Goal: Obtain resource: Download file/media

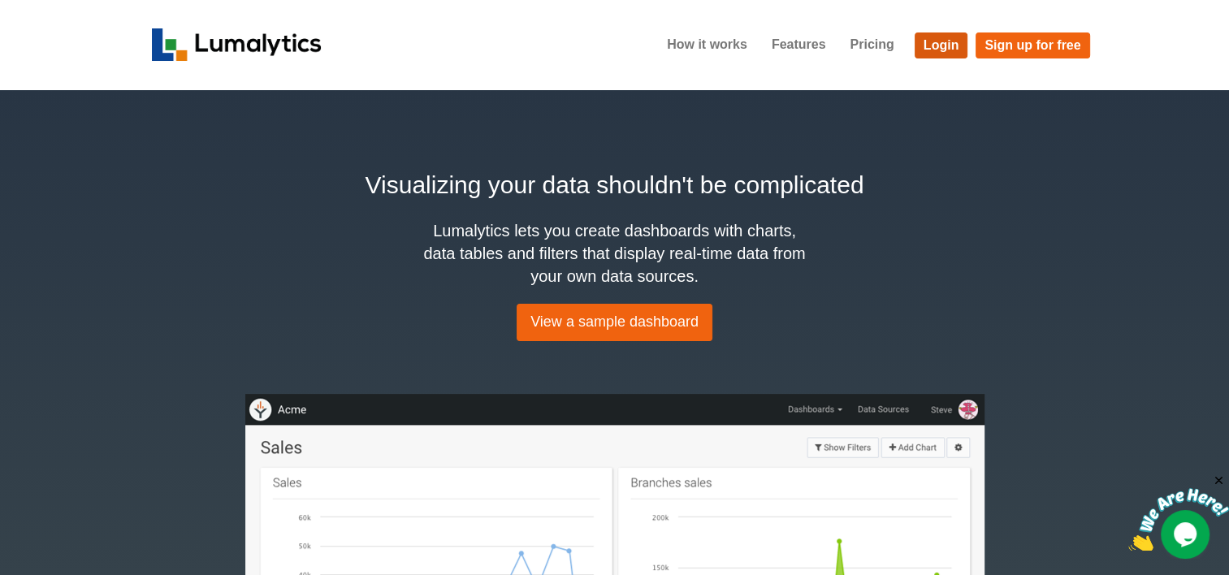
click at [956, 52] on link "Login" at bounding box center [941, 45] width 54 height 26
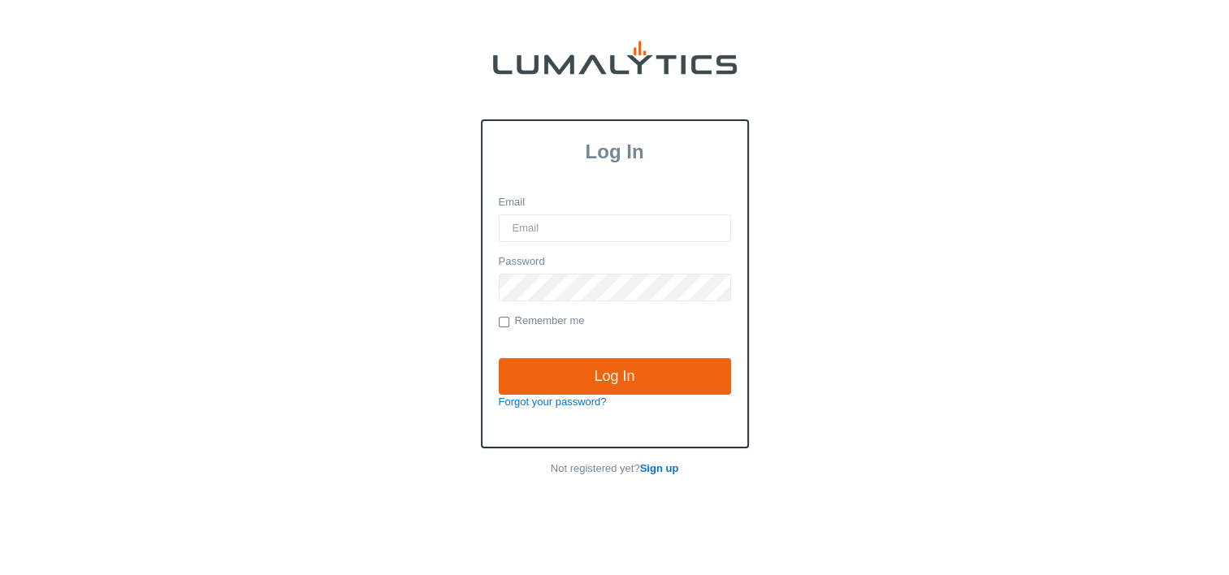
click at [555, 237] on input "Email" at bounding box center [615, 228] width 232 height 28
type input "[EMAIL_ADDRESS][DOMAIN_NAME]"
click at [499, 358] on input "Log In" at bounding box center [615, 376] width 232 height 37
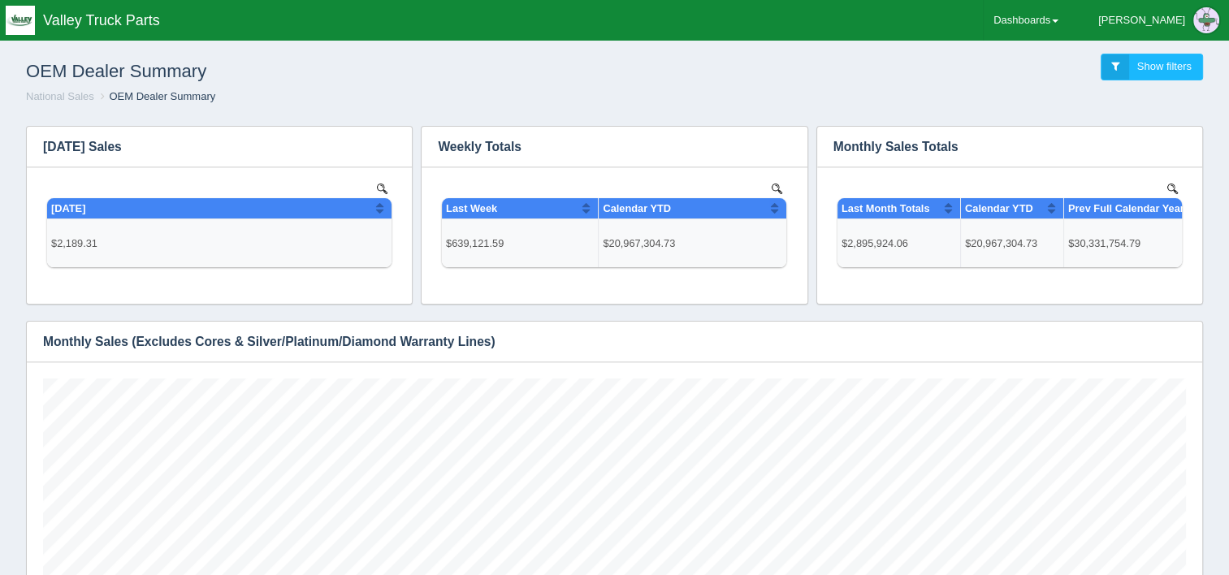
scroll to position [503, 0]
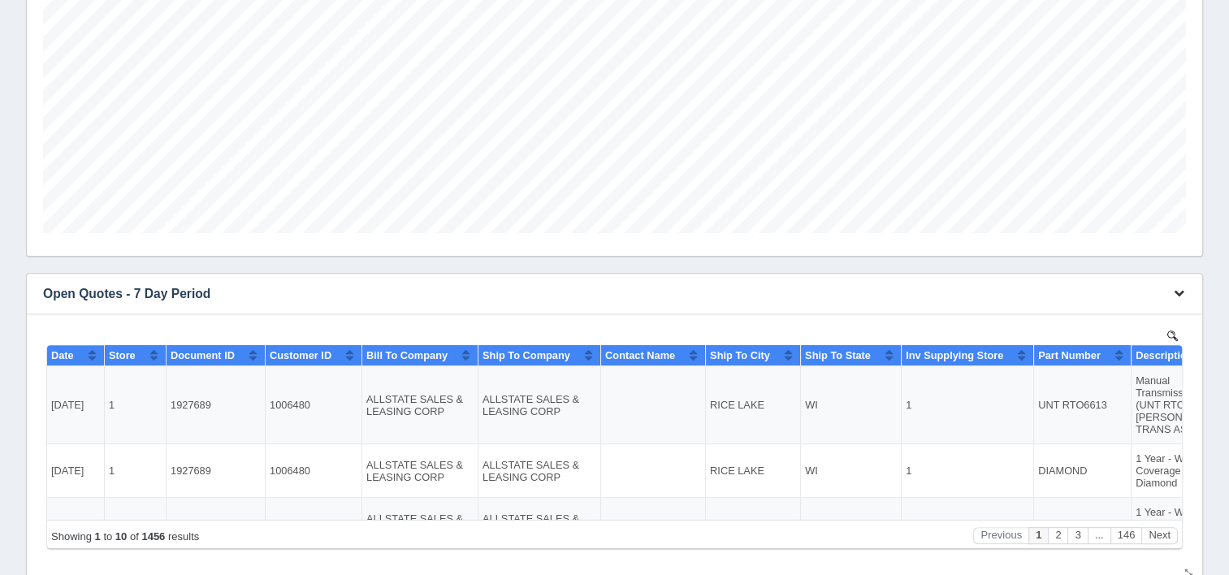
click at [1181, 294] on icon "button" at bounding box center [1178, 292] width 11 height 11
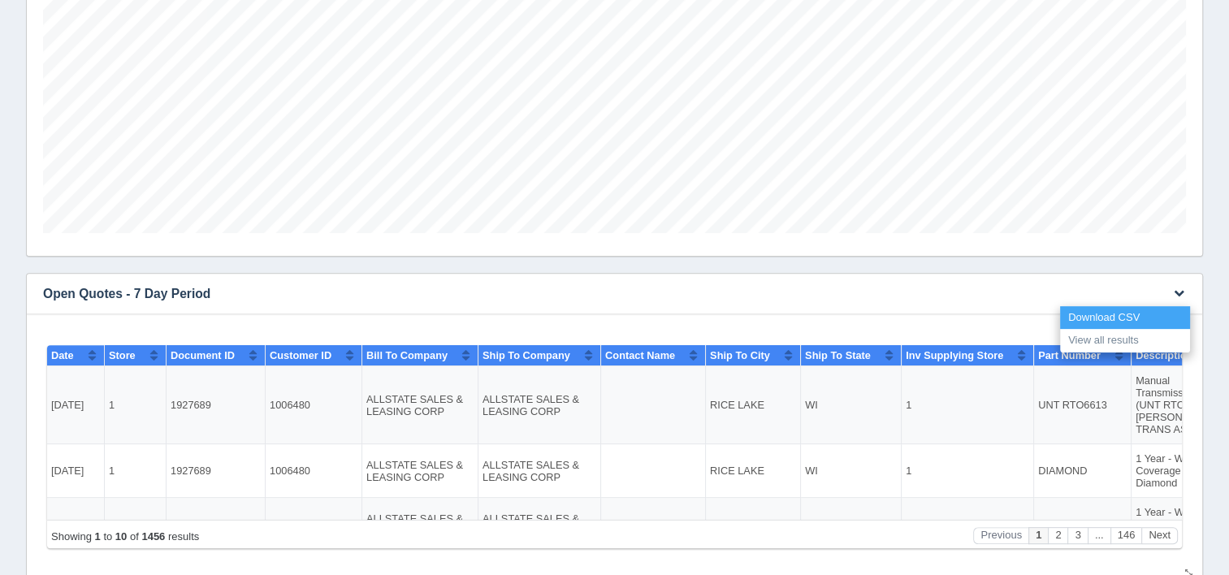
click at [1081, 312] on link "Download CSV" at bounding box center [1125, 318] width 130 height 24
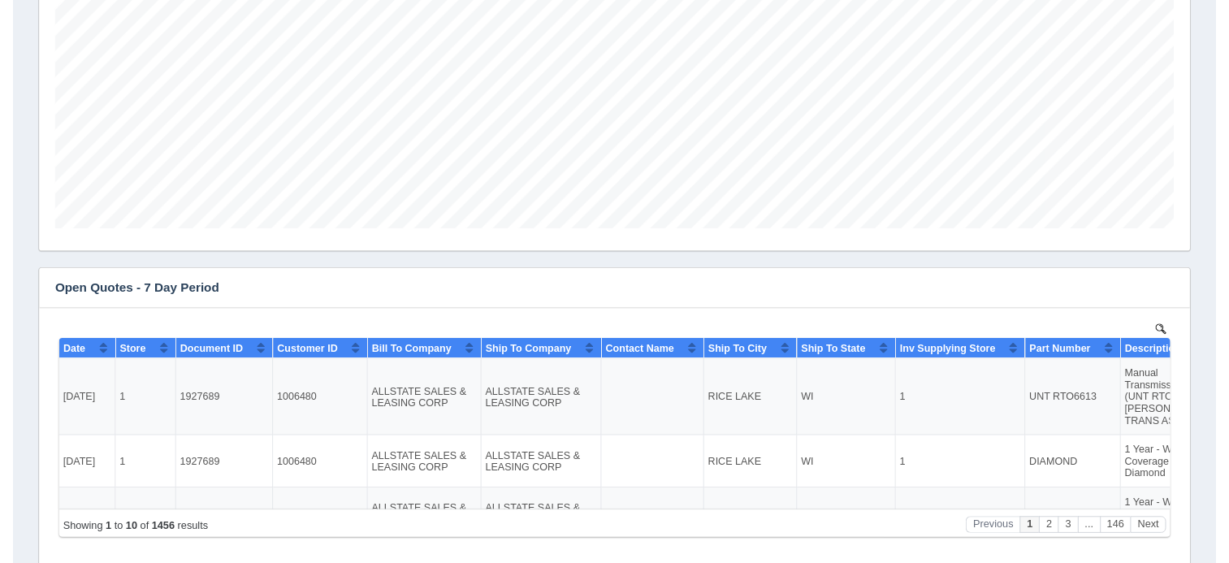
scroll to position [0, 0]
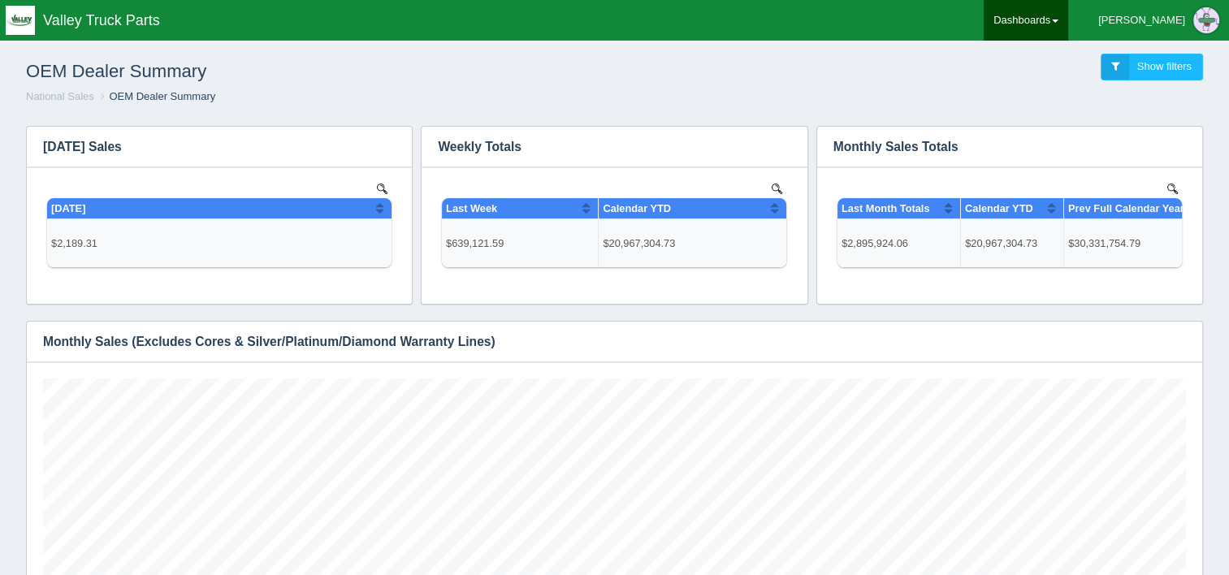
click at [1068, 28] on link "Dashboards" at bounding box center [1025, 20] width 84 height 41
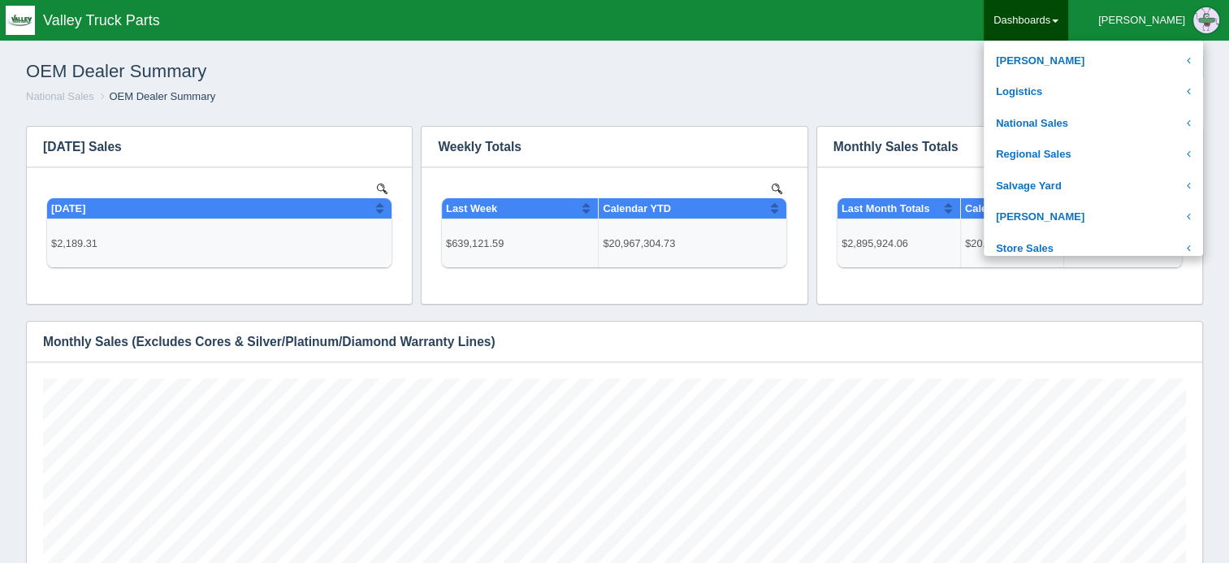
scroll to position [315, 0]
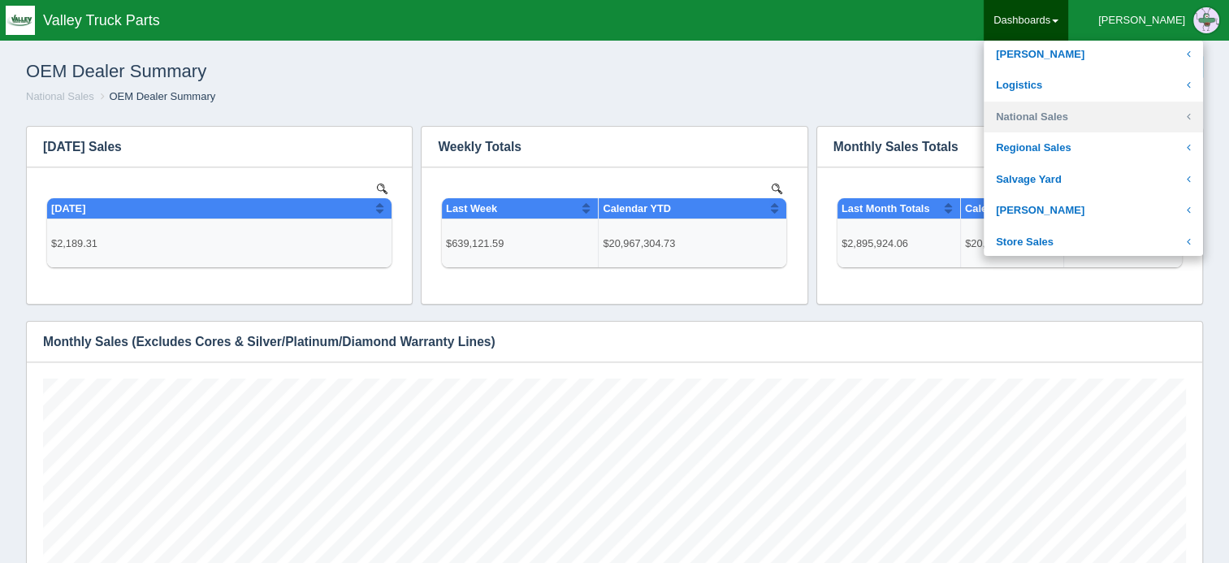
click at [1104, 126] on link "National Sales" at bounding box center [1092, 118] width 219 height 32
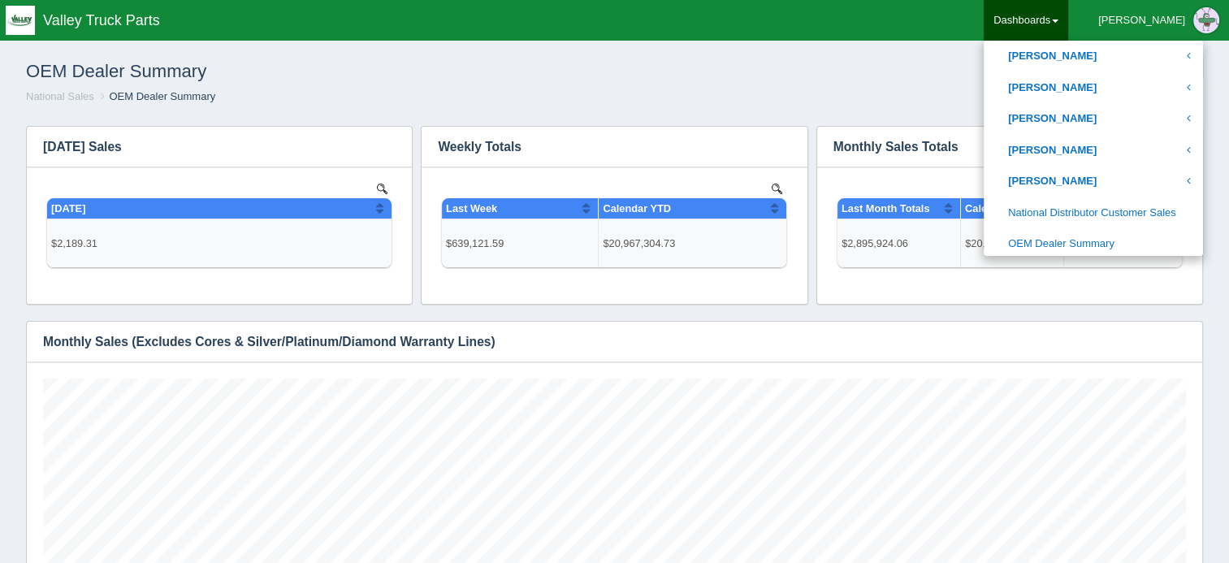
scroll to position [788, 0]
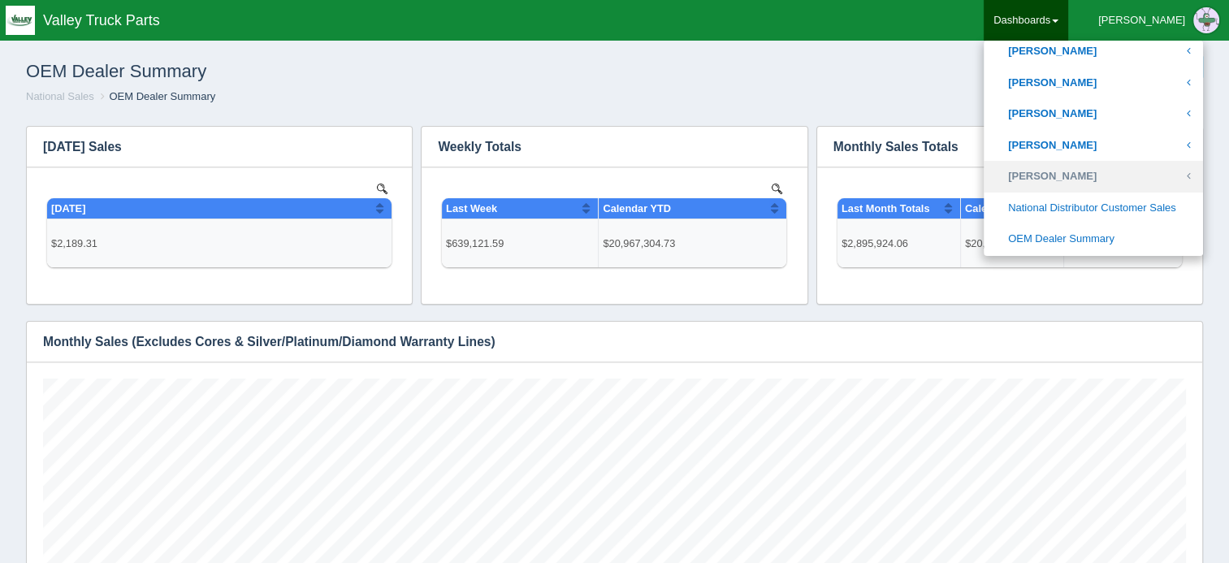
click at [1108, 171] on link "[PERSON_NAME]" at bounding box center [1092, 177] width 219 height 32
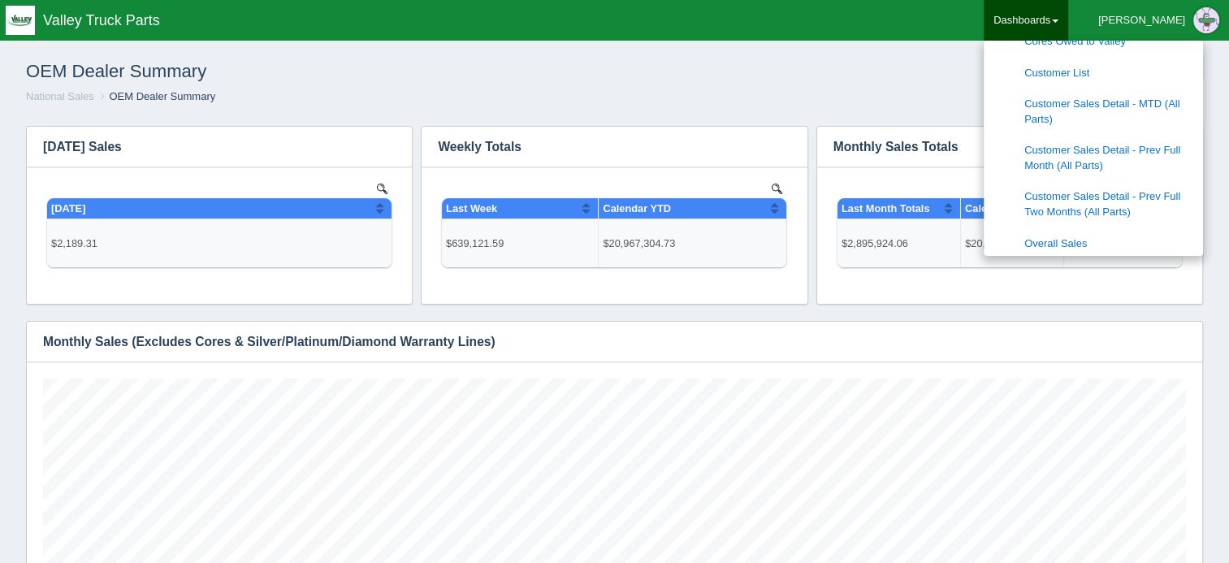
scroll to position [1006, 0]
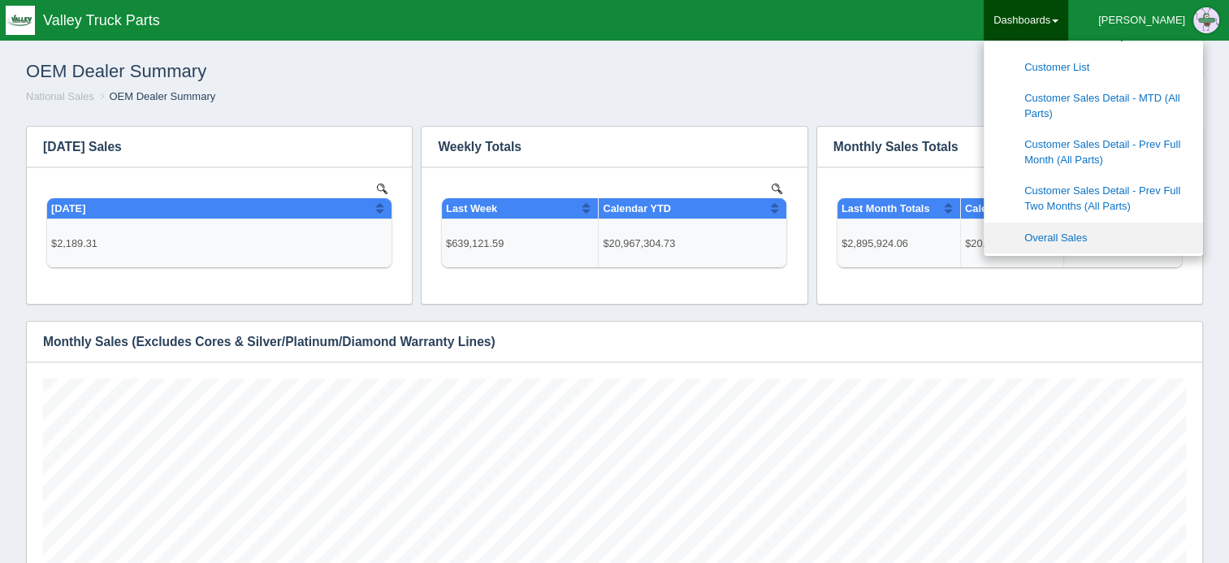
click at [1111, 237] on link "Overall Sales" at bounding box center [1092, 239] width 219 height 32
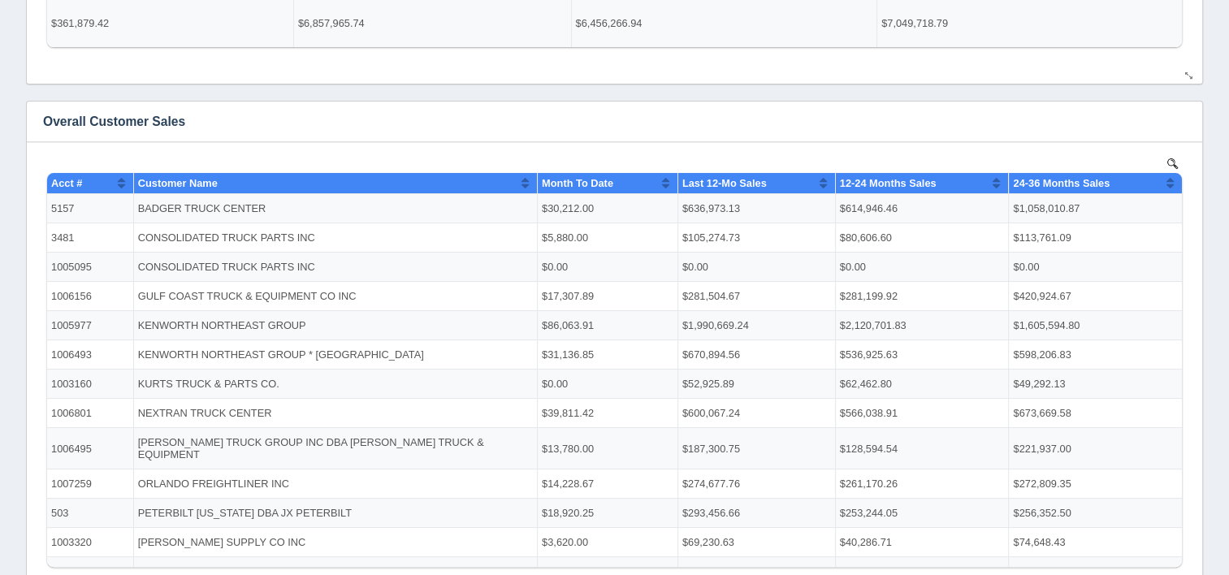
scroll to position [221, 0]
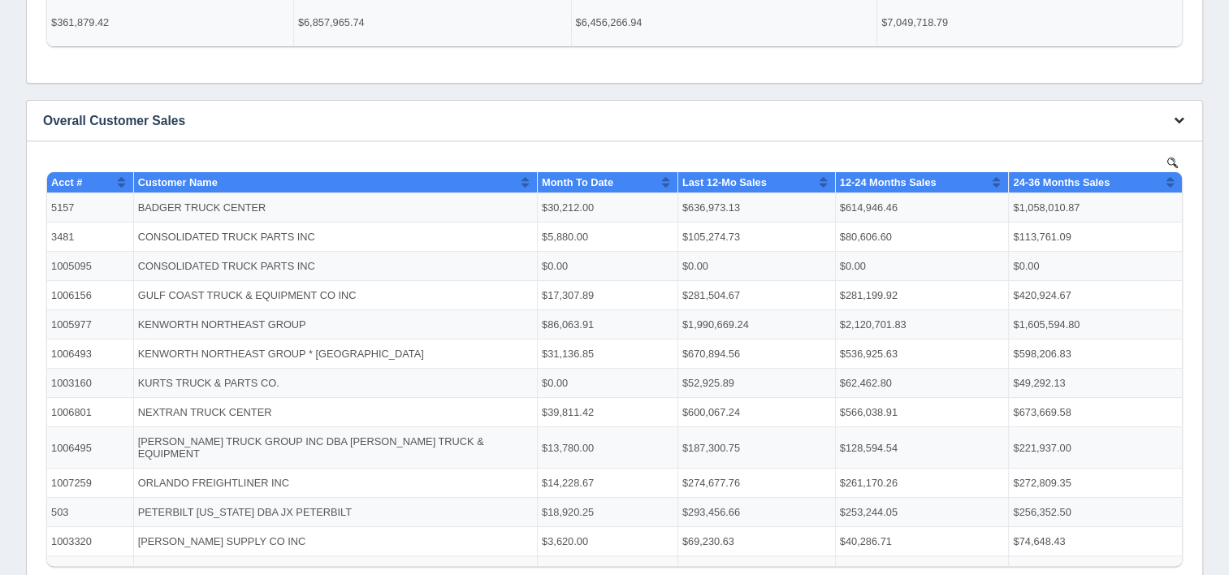
click at [1179, 119] on icon "button" at bounding box center [1178, 120] width 11 height 11
click at [1135, 143] on link "Download CSV" at bounding box center [1125, 145] width 130 height 24
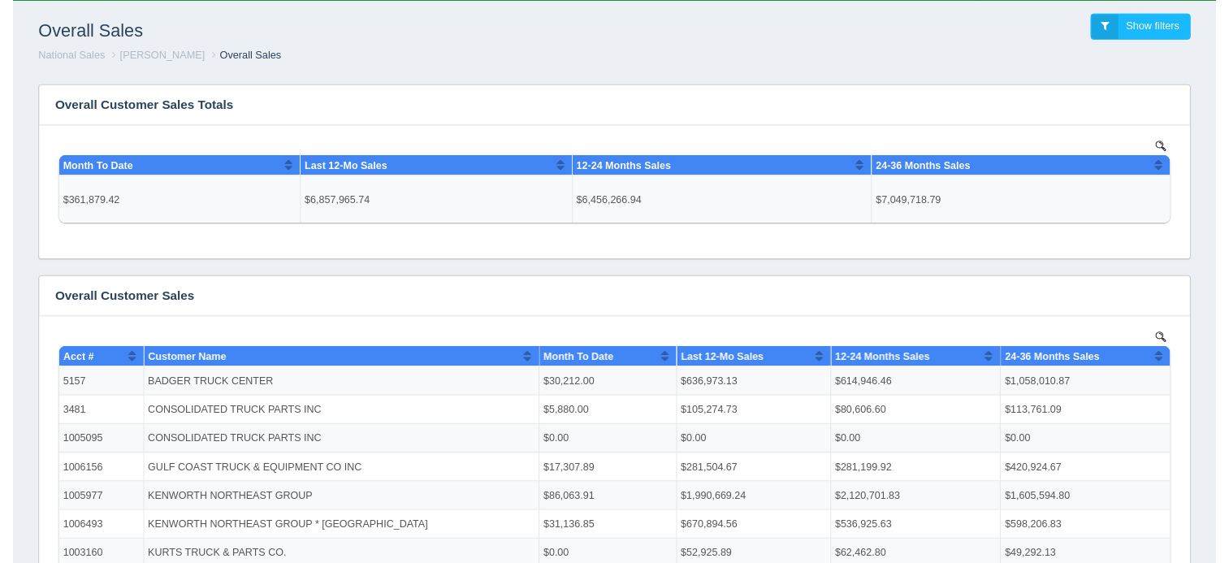
scroll to position [0, 0]
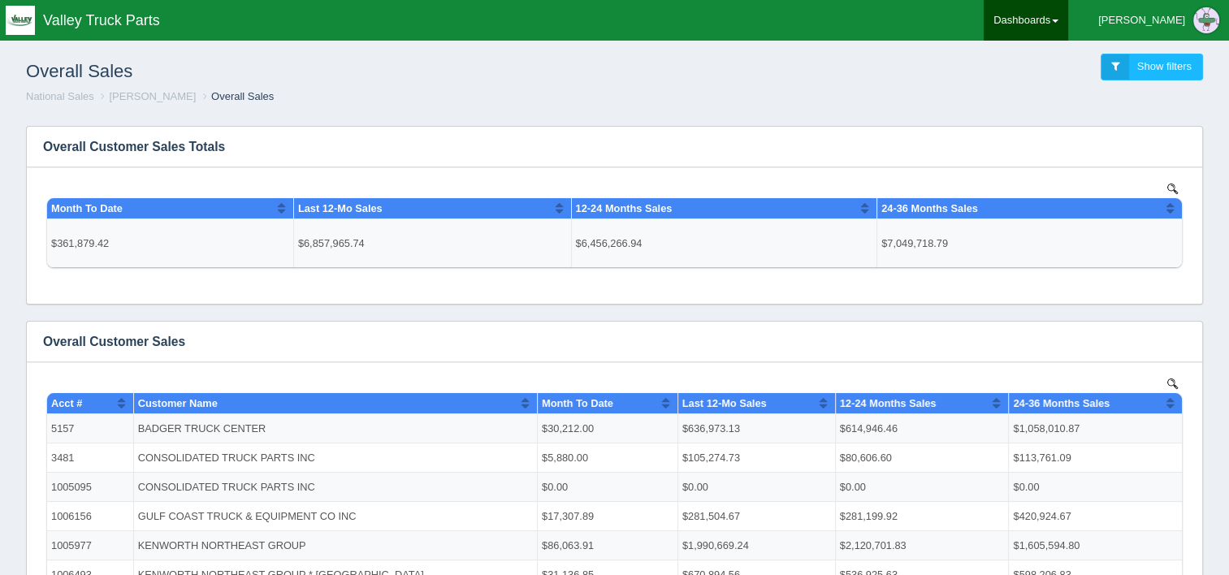
click at [1068, 19] on link "Dashboards" at bounding box center [1025, 20] width 84 height 41
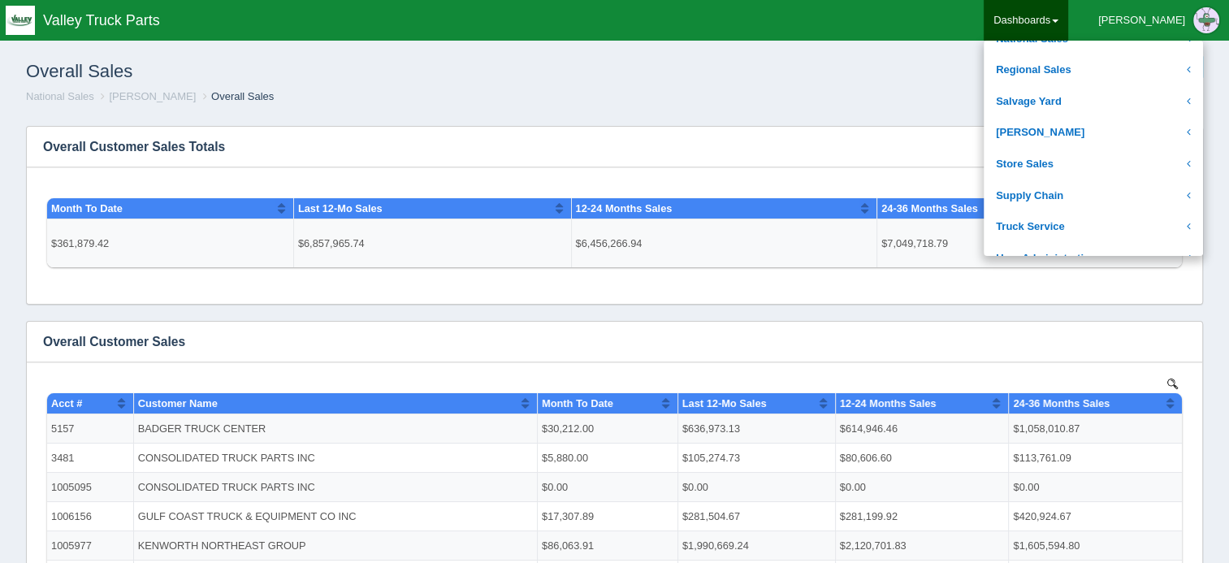
scroll to position [344, 0]
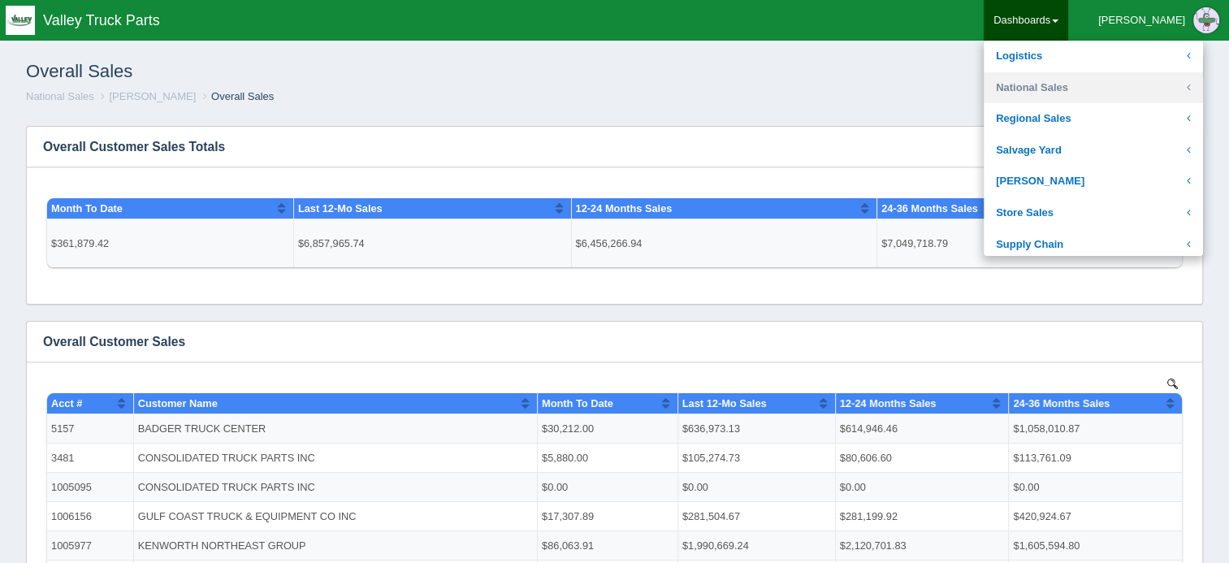
click at [1118, 90] on link "National Sales" at bounding box center [1092, 88] width 219 height 32
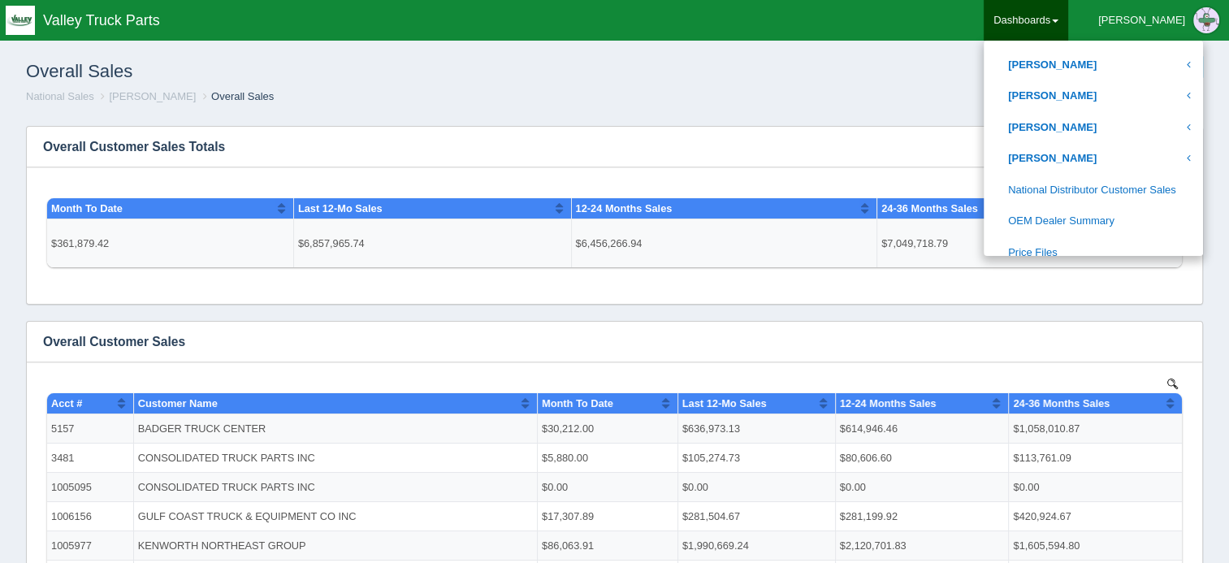
scroll to position [806, 0]
click at [1120, 158] on link "[PERSON_NAME]" at bounding box center [1092, 159] width 219 height 32
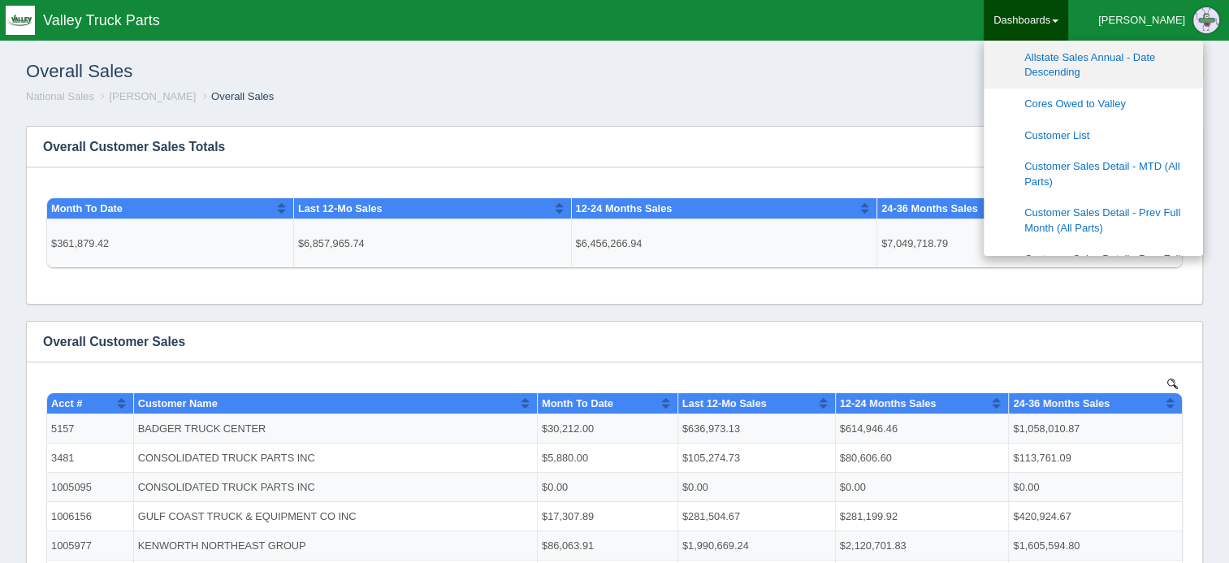
scroll to position [939, 0]
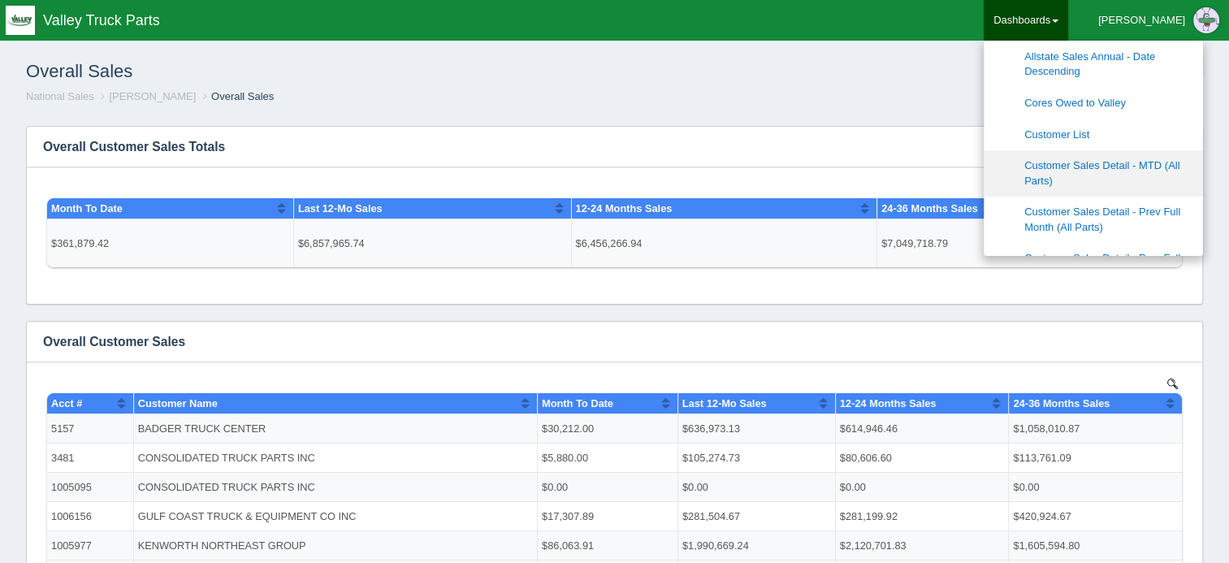
click at [1126, 162] on link "Customer Sales Detail - MTD (All Parts)" at bounding box center [1092, 173] width 219 height 46
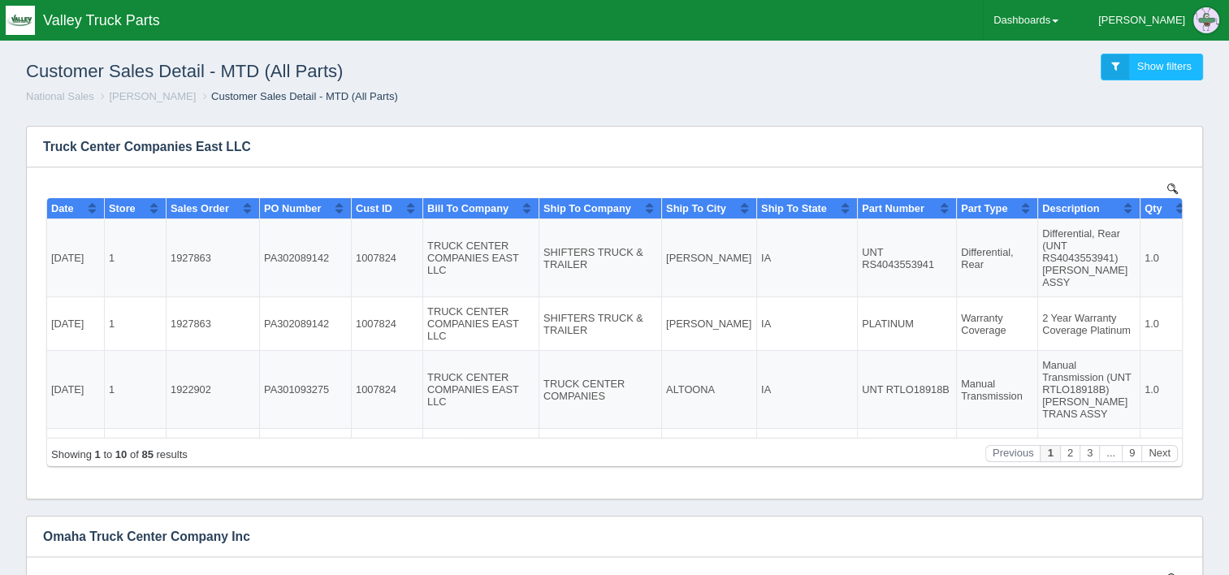
scroll to position [503, 0]
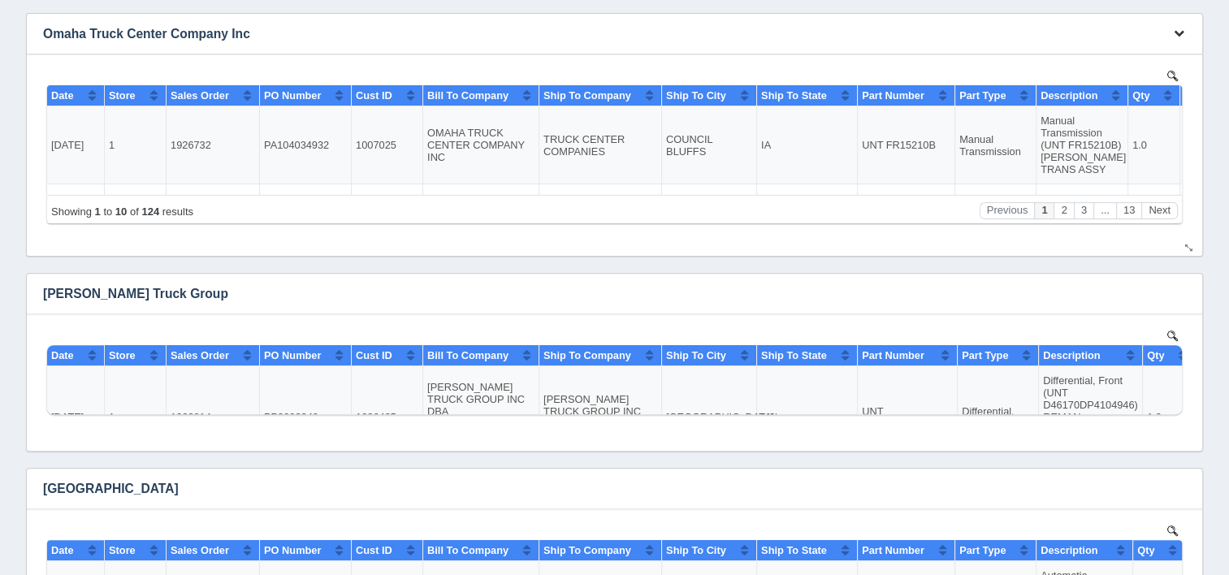
click at [1186, 35] on button "button" at bounding box center [1179, 33] width 22 height 25
click at [1137, 47] on link "Download CSV" at bounding box center [1125, 58] width 130 height 24
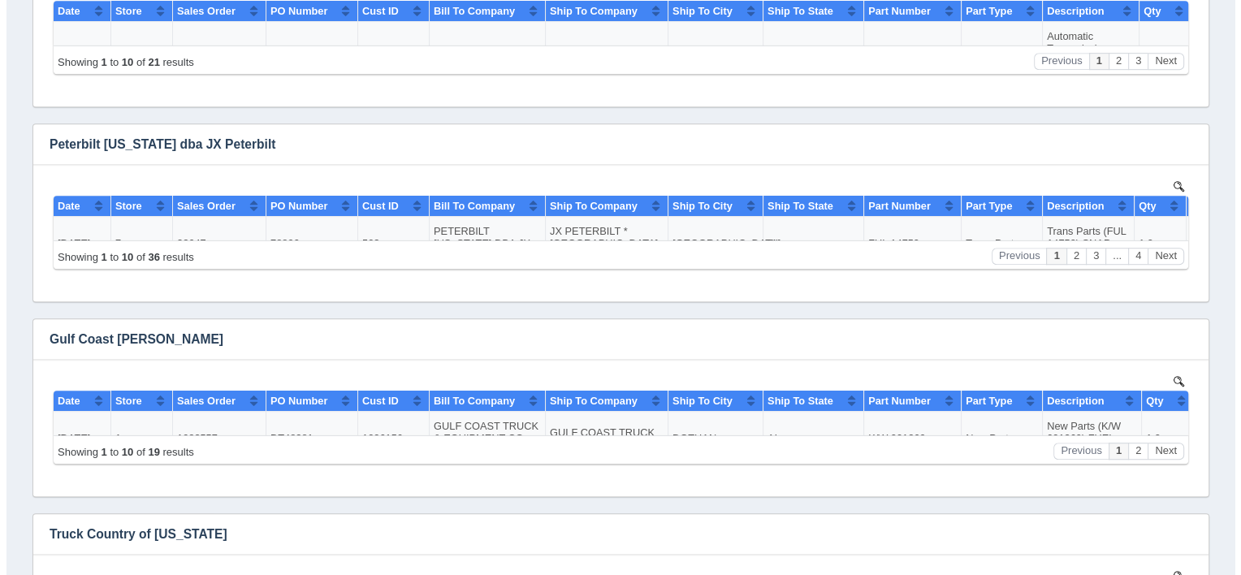
scroll to position [1060, 0]
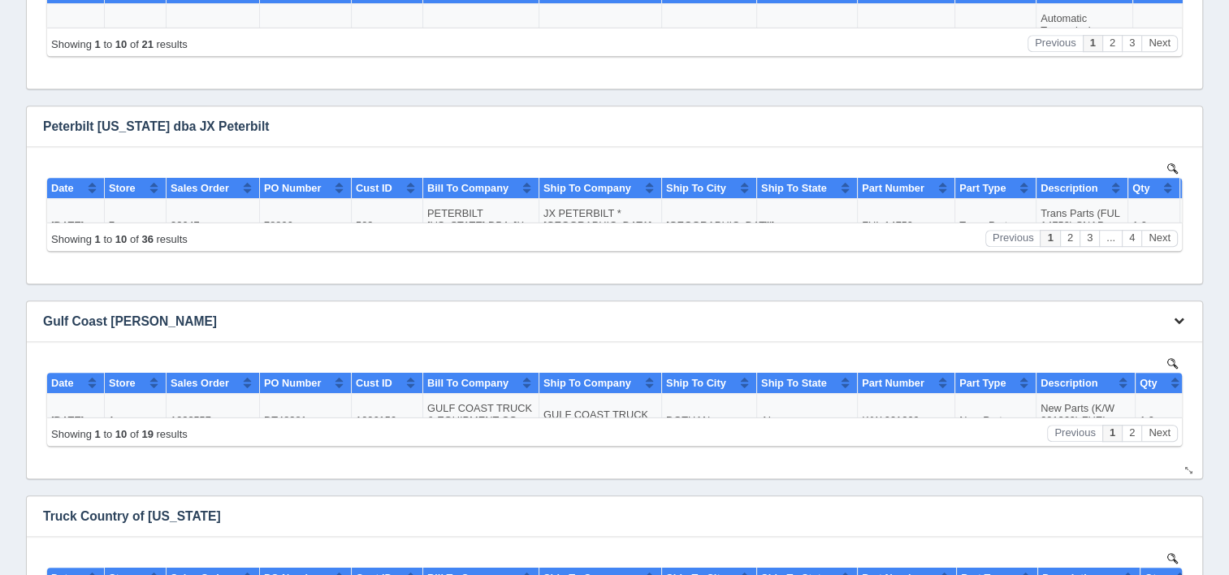
click at [1178, 321] on icon "button" at bounding box center [1178, 320] width 11 height 11
click at [1104, 374] on link "View all results" at bounding box center [1125, 369] width 130 height 24
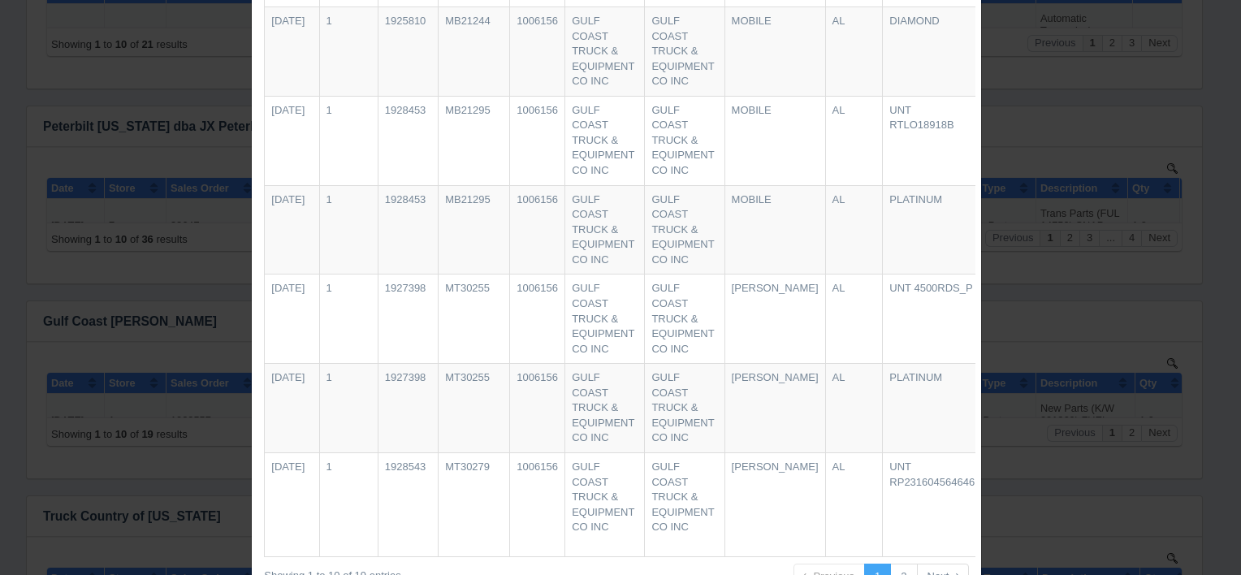
scroll to position [559, 0]
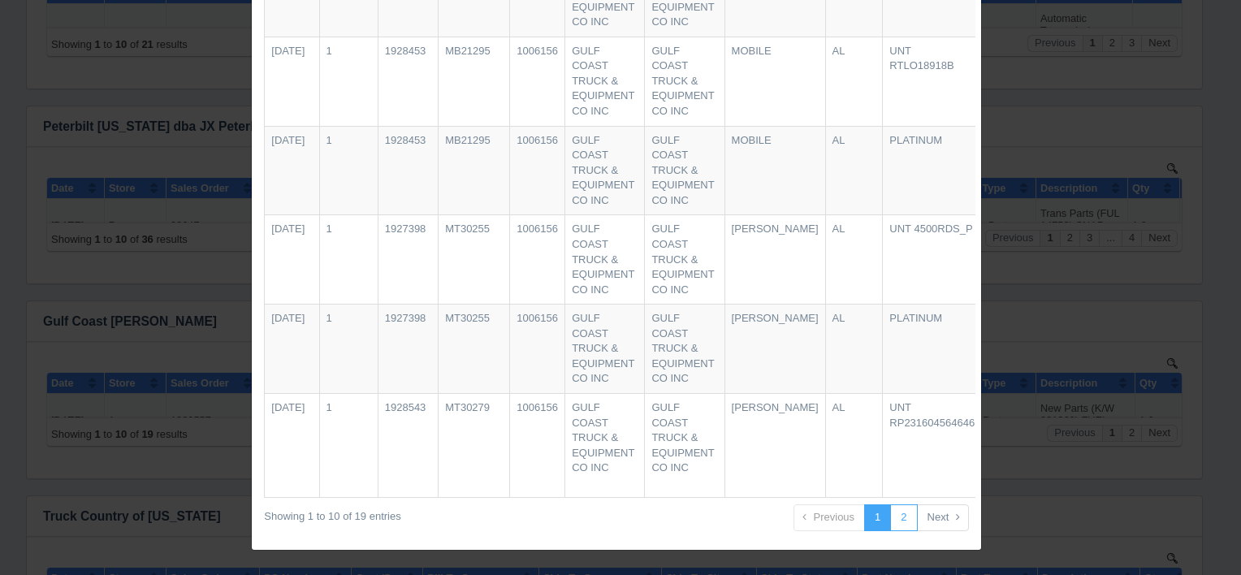
click at [893, 525] on link "2" at bounding box center [903, 517] width 27 height 27
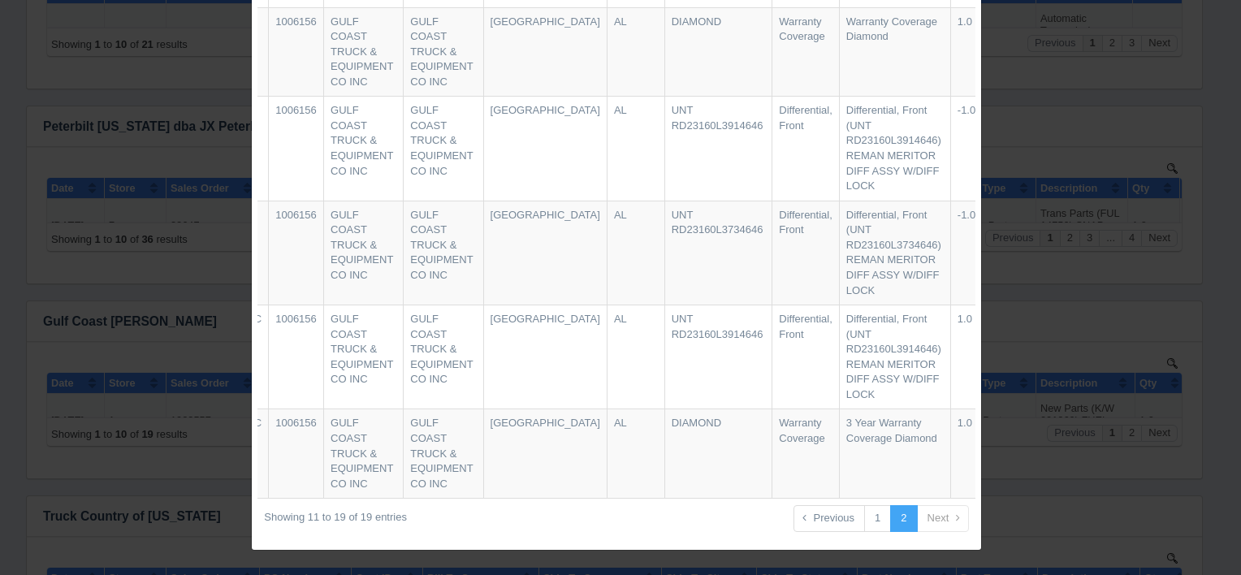
scroll to position [0, 361]
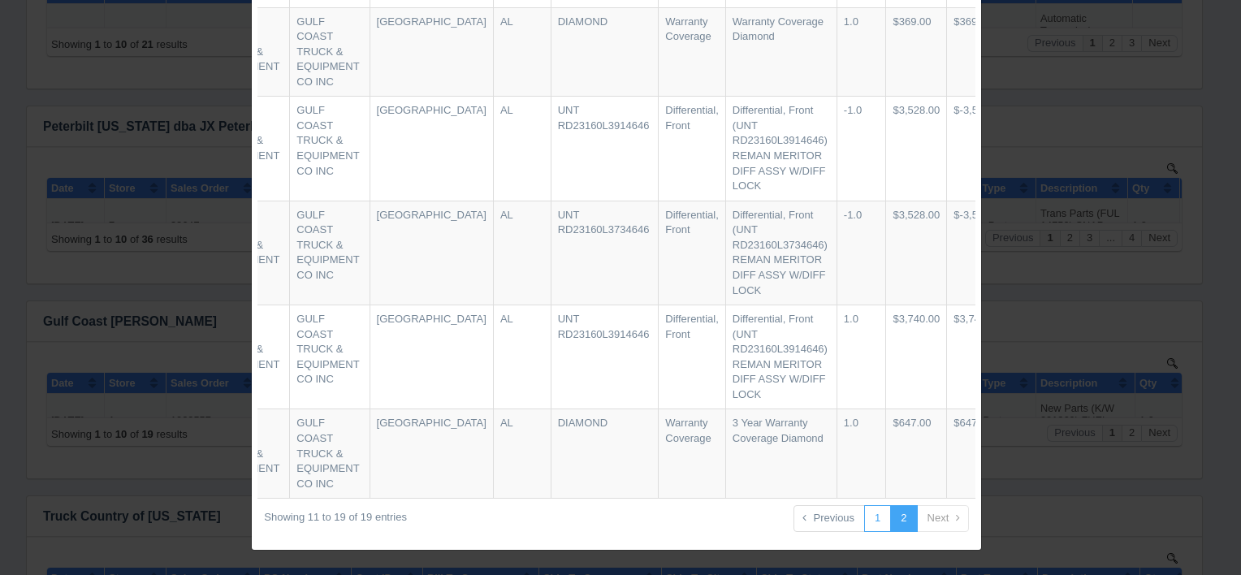
click at [870, 523] on link "1" at bounding box center [877, 518] width 27 height 27
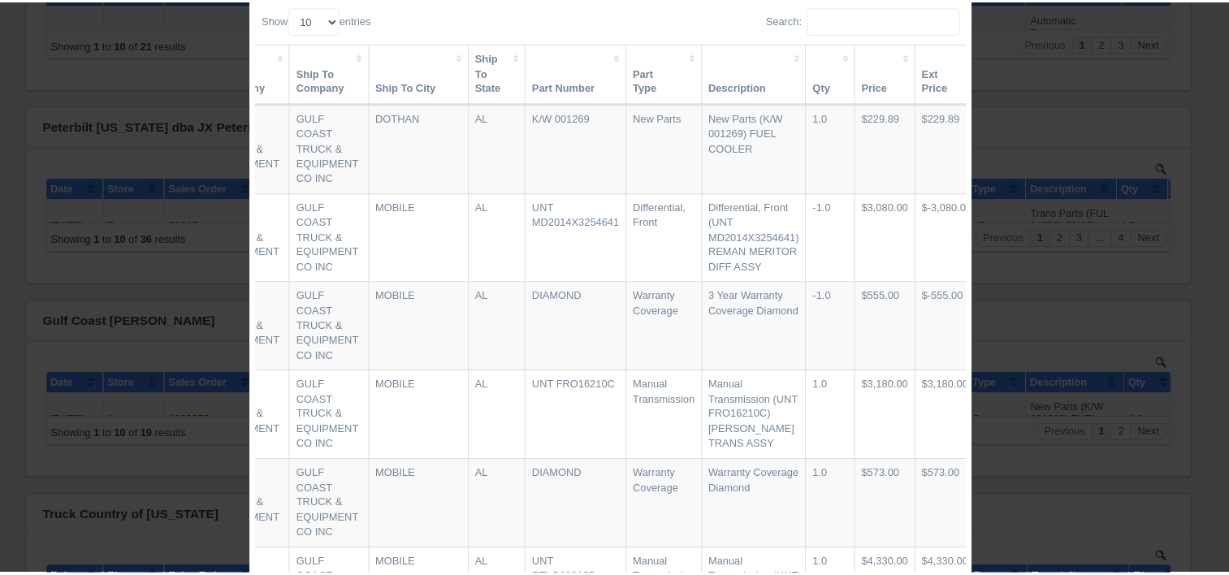
scroll to position [0, 0]
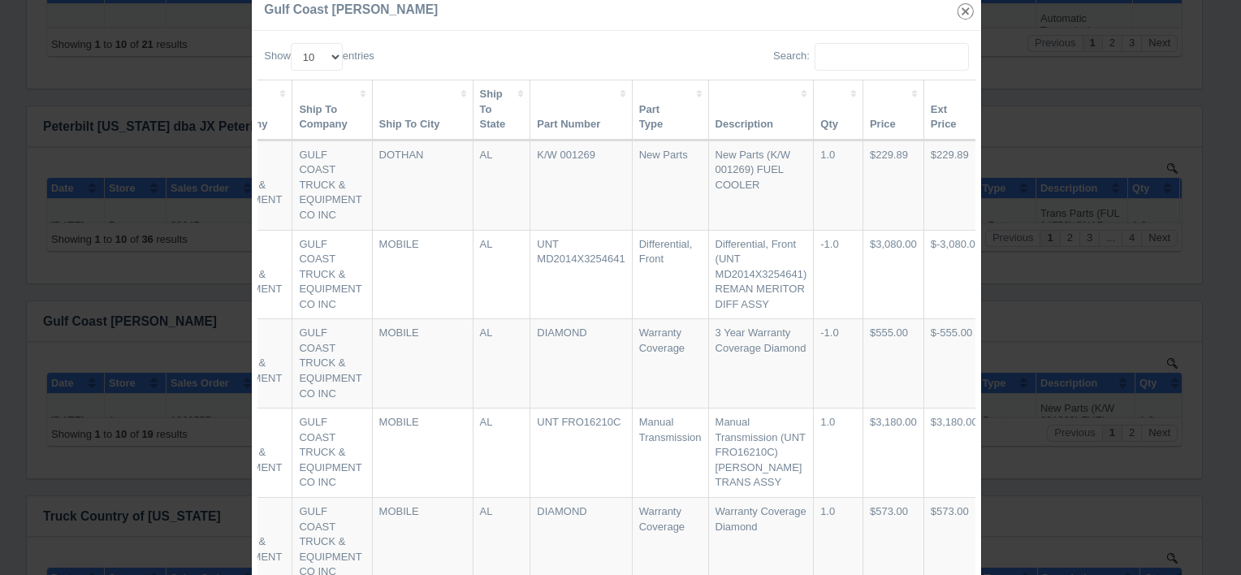
click at [961, 17] on icon "button" at bounding box center [965, 11] width 23 height 23
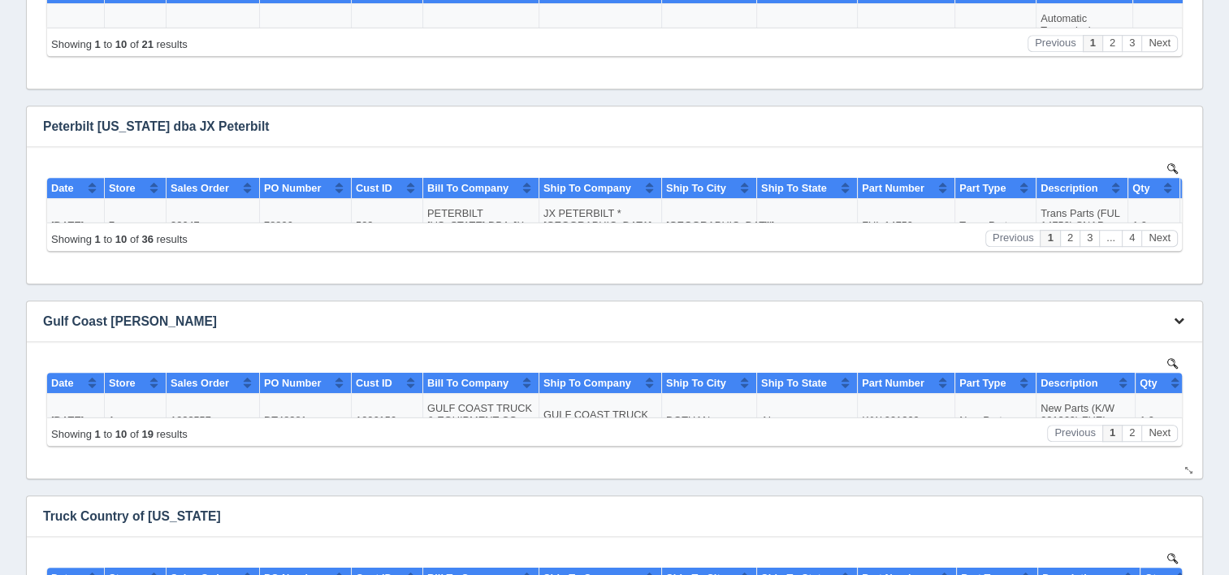
click at [1180, 325] on button "button" at bounding box center [1179, 321] width 22 height 25
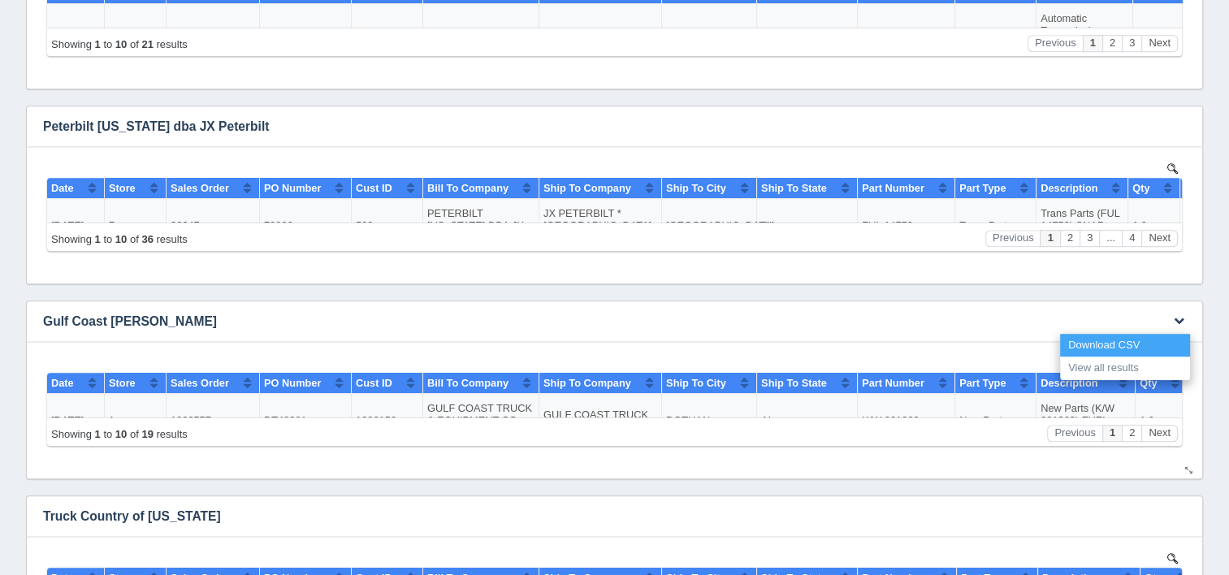
click at [1123, 344] on link "Download CSV" at bounding box center [1125, 346] width 130 height 24
